Goal: Information Seeking & Learning: Check status

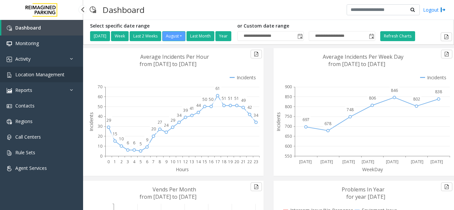
drag, startPoint x: 0, startPoint y: 0, endPoint x: 42, endPoint y: 75, distance: 85.6
click at [42, 75] on span "Location Management" at bounding box center [39, 74] width 49 height 6
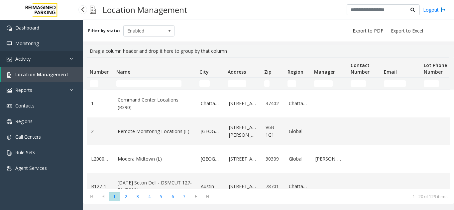
click at [56, 61] on link "Activity" at bounding box center [41, 59] width 83 height 16
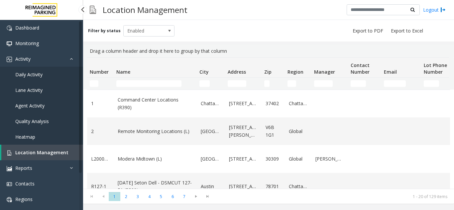
click at [53, 75] on link "Daily Activity" at bounding box center [41, 75] width 83 height 16
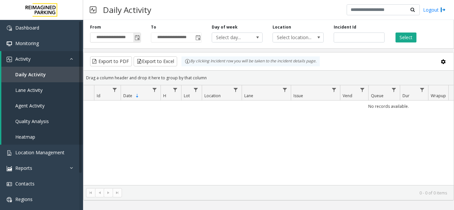
click at [134, 39] on span "Toggle popup" at bounding box center [136, 37] width 7 height 11
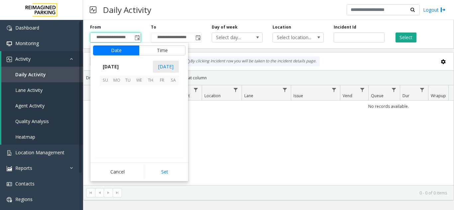
scroll to position [119242, 0]
click at [119, 124] on span "18" at bounding box center [116, 124] width 11 height 11
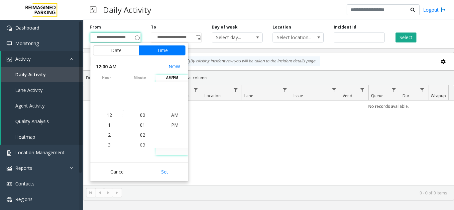
drag, startPoint x: 157, startPoint y: 170, endPoint x: 171, endPoint y: 118, distance: 53.7
click at [155, 165] on button "Set" at bounding box center [165, 172] width 42 height 15
type input "**********"
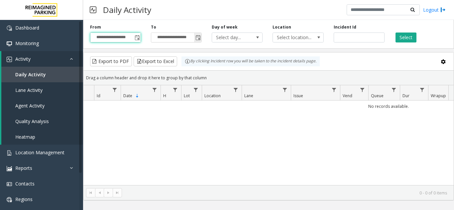
click at [199, 37] on span "Toggle popup" at bounding box center [197, 37] width 5 height 5
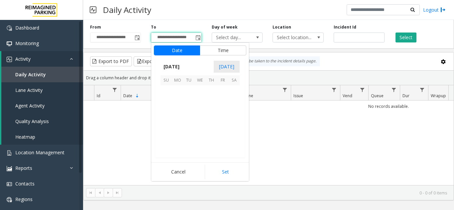
scroll to position [10, 0]
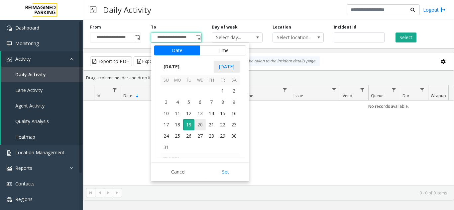
click at [200, 125] on span "20" at bounding box center [199, 124] width 11 height 11
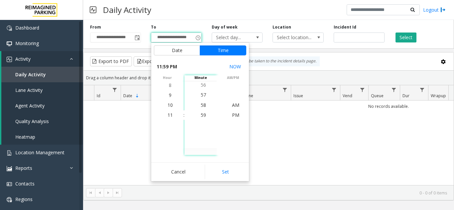
drag, startPoint x: 227, startPoint y: 172, endPoint x: 299, endPoint y: 100, distance: 102.0
click at [228, 168] on button "Set" at bounding box center [226, 172] width 42 height 15
type input "**********"
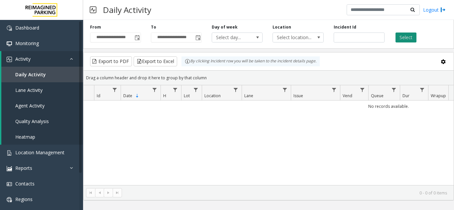
click at [401, 41] on button "Select" at bounding box center [406, 38] width 21 height 10
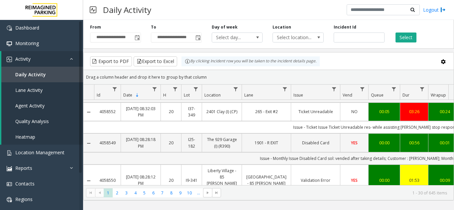
scroll to position [266, 0]
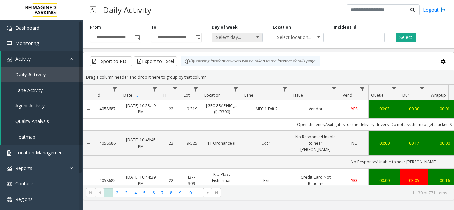
scroll to position [266, 0]
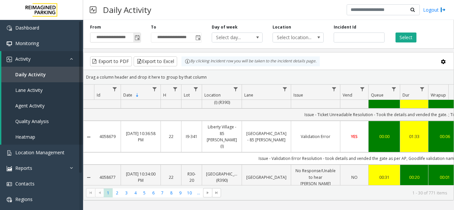
click at [138, 40] on span "Toggle popup" at bounding box center [137, 37] width 5 height 5
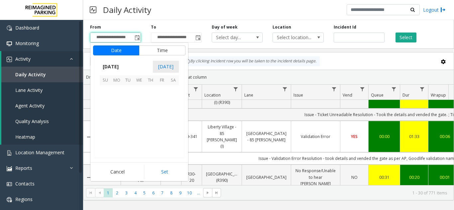
scroll to position [119242, 0]
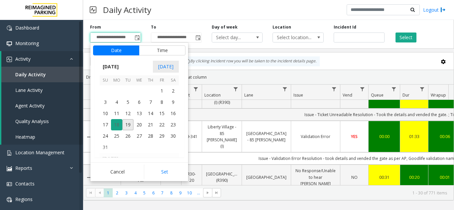
click at [119, 124] on span "18" at bounding box center [116, 124] width 11 height 11
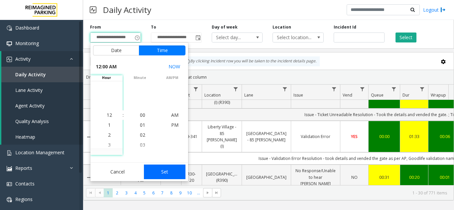
click at [178, 171] on button "Set" at bounding box center [165, 172] width 42 height 15
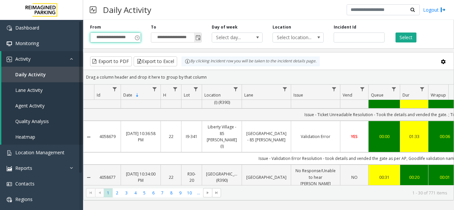
click at [198, 39] on span "Toggle popup" at bounding box center [197, 37] width 5 height 5
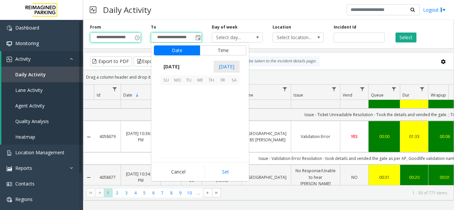
scroll to position [10, 0]
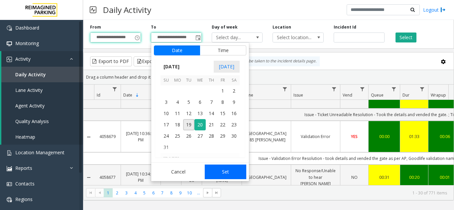
drag, startPoint x: 199, startPoint y: 126, endPoint x: 229, endPoint y: 174, distance: 56.2
click at [199, 128] on span "20" at bounding box center [199, 124] width 11 height 11
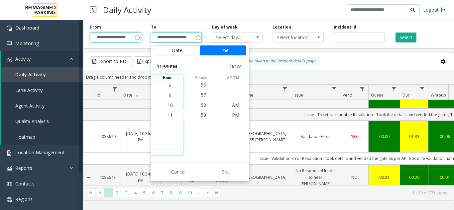
drag, startPoint x: 227, startPoint y: 173, endPoint x: 288, endPoint y: 80, distance: 110.7
click at [227, 173] on button "Set" at bounding box center [226, 172] width 42 height 15
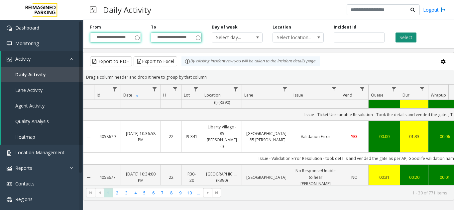
click at [400, 39] on button "Select" at bounding box center [406, 38] width 21 height 10
click at [286, 42] on span "Select location..." at bounding box center [293, 37] width 40 height 9
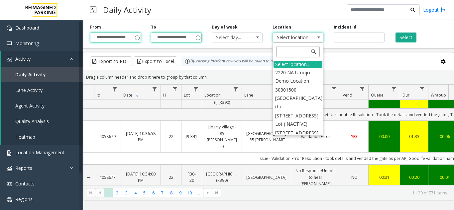
click at [292, 53] on input at bounding box center [298, 51] width 44 height 11
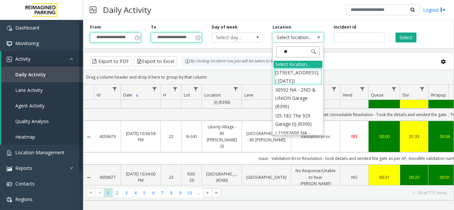
type input "***"
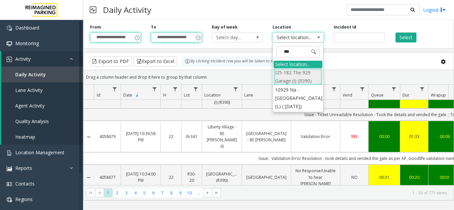
click at [281, 76] on li "I25-182 The 929 Garage (I) (R390)" at bounding box center [298, 76] width 49 height 17
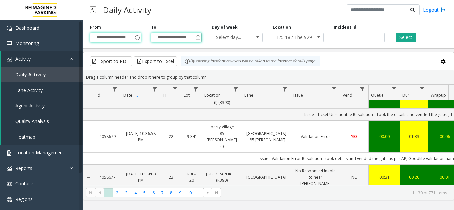
click at [405, 31] on div "Select" at bounding box center [420, 33] width 61 height 18
click at [404, 35] on button "Select" at bounding box center [406, 38] width 21 height 10
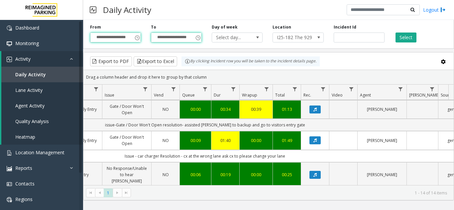
drag, startPoint x: 378, startPoint y: 179, endPoint x: 381, endPoint y: 142, distance: 36.4
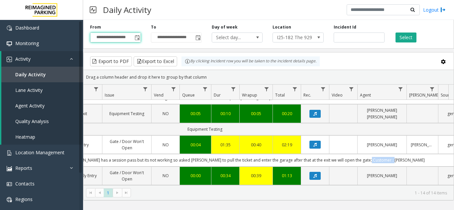
drag, startPoint x: 379, startPoint y: 148, endPoint x: 405, endPoint y: 147, distance: 25.3
click at [405, 154] on td "Issue – Gate / Door Won't Open Resolution – [PERSON_NAME] has a session pass bu…" at bounding box center [204, 160] width 599 height 12
drag, startPoint x: 390, startPoint y: 148, endPoint x: 416, endPoint y: 150, distance: 26.3
click at [411, 154] on td "Issue – Gate / Door Won't Open Resolution – [PERSON_NAME] has a session pass bu…" at bounding box center [204, 160] width 599 height 12
copy td ": Vaidehi Patel"
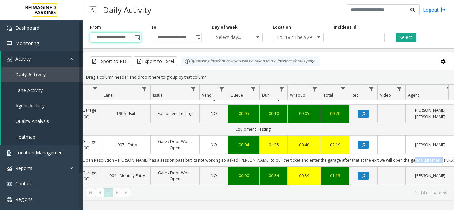
scroll to position [0, 137]
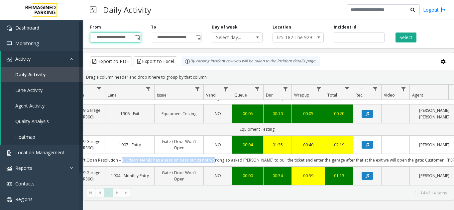
drag, startPoint x: 142, startPoint y: 148, endPoint x: 228, endPoint y: 148, distance: 86.4
click at [228, 154] on td "Issue – Gate / Door Won't Open Resolution – [PERSON_NAME] has a session pass bu…" at bounding box center [256, 160] width 599 height 12
copy td "Parker has a session pass but its not working"
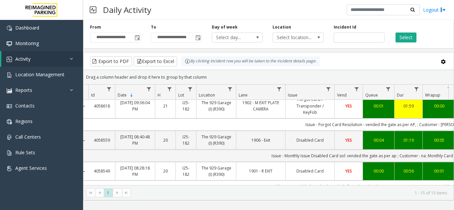
scroll to position [0, 6]
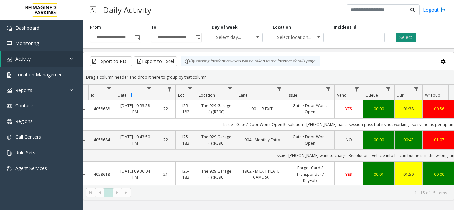
click at [408, 37] on button "Select" at bounding box center [406, 38] width 21 height 10
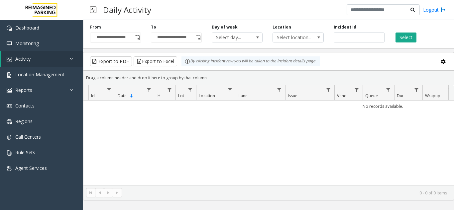
click at [144, 38] on div "**********" at bounding box center [115, 33] width 61 height 18
click at [139, 39] on span "Toggle popup" at bounding box center [137, 37] width 5 height 5
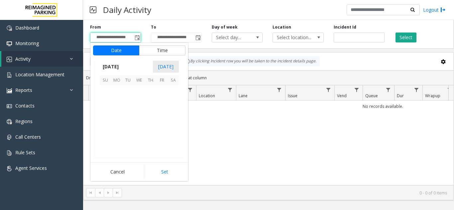
scroll to position [119242, 0]
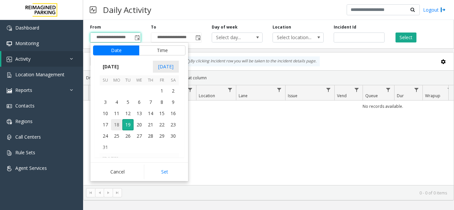
click at [119, 124] on span "18" at bounding box center [116, 124] width 11 height 11
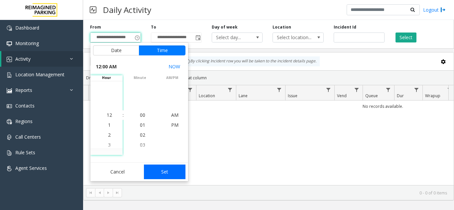
click at [172, 170] on button "Set" at bounding box center [165, 172] width 42 height 15
type input "**********"
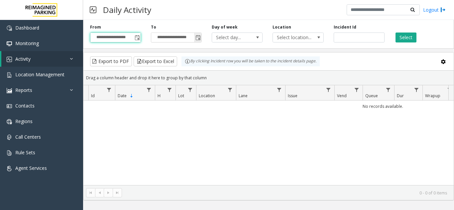
click at [199, 38] on span "Toggle popup" at bounding box center [197, 37] width 5 height 5
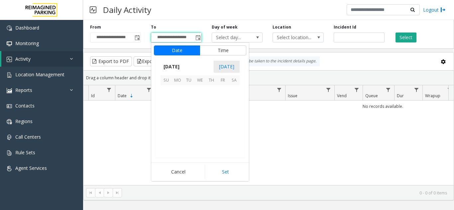
scroll to position [10, 0]
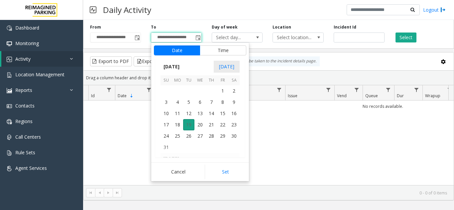
click at [191, 124] on span "19" at bounding box center [188, 124] width 11 height 11
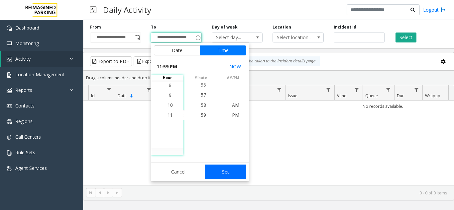
click at [228, 171] on button "Set" at bounding box center [226, 172] width 42 height 15
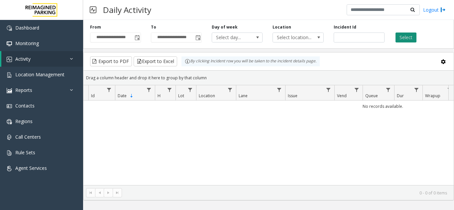
click at [404, 36] on button "Select" at bounding box center [406, 38] width 21 height 10
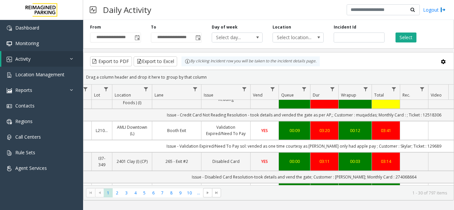
scroll to position [133, 90]
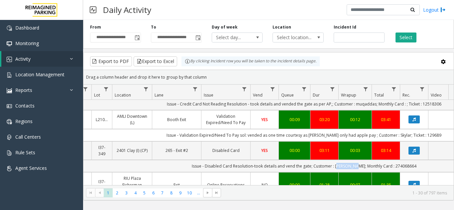
drag, startPoint x: 341, startPoint y: 161, endPoint x: 358, endPoint y: 161, distance: 16.6
click at [358, 161] on td "Issue - Disabled Card Resolution-took details and vend the gate; Customer : [PE…" at bounding box center [303, 166] width 599 height 12
copy td "[PERSON_NAME];"
drag, startPoint x: 387, startPoint y: 158, endPoint x: 409, endPoint y: 158, distance: 22.6
click at [409, 160] on td "Issue - Disabled Card Resolution-took details and vend the gate; Customer : [PE…" at bounding box center [303, 166] width 599 height 12
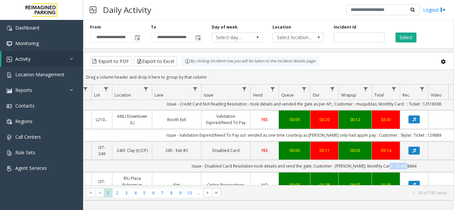
copy td "274068664"
drag, startPoint x: 262, startPoint y: 160, endPoint x: 319, endPoint y: 159, distance: 56.9
click at [319, 160] on td "Issue - Disabled Card Resolution-took details and vend the gate; Customer : [PE…" at bounding box center [303, 166] width 599 height 12
copy td "took details and vend the gate;"
